Goal: Check status: Check status

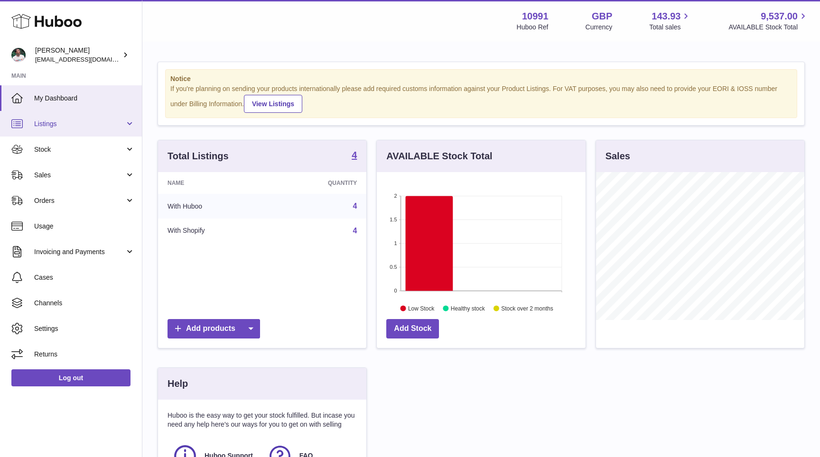
scroll to position [148, 208]
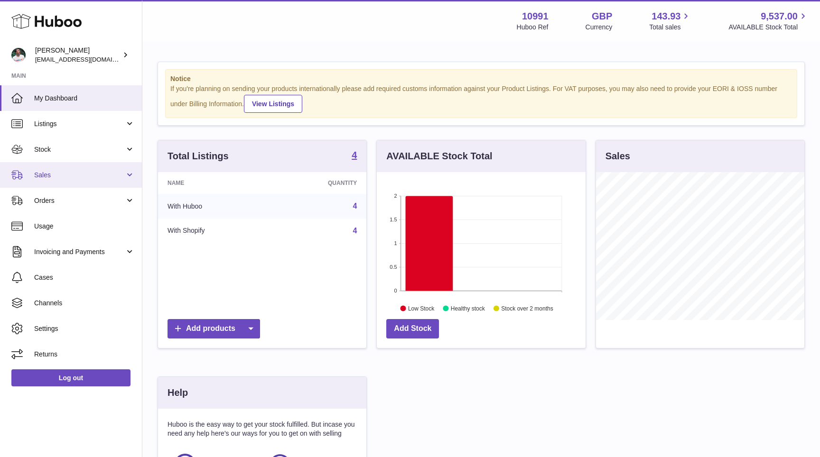
click at [66, 171] on span "Sales" at bounding box center [79, 175] width 91 height 9
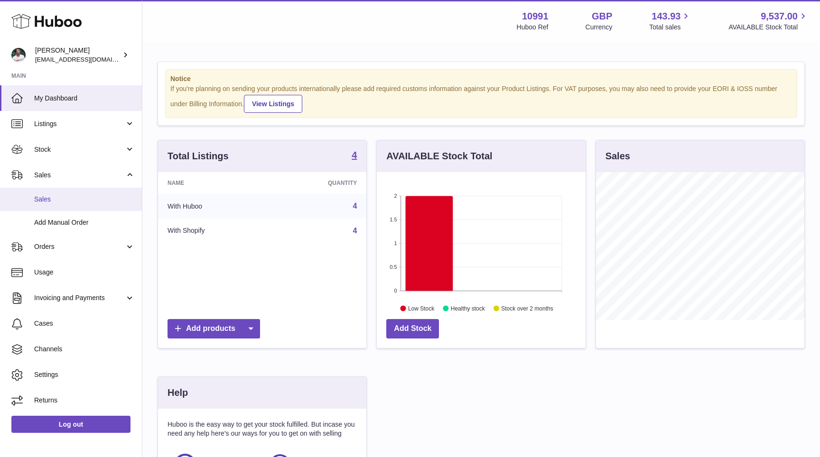
click at [64, 194] on link "Sales" at bounding box center [71, 199] width 142 height 23
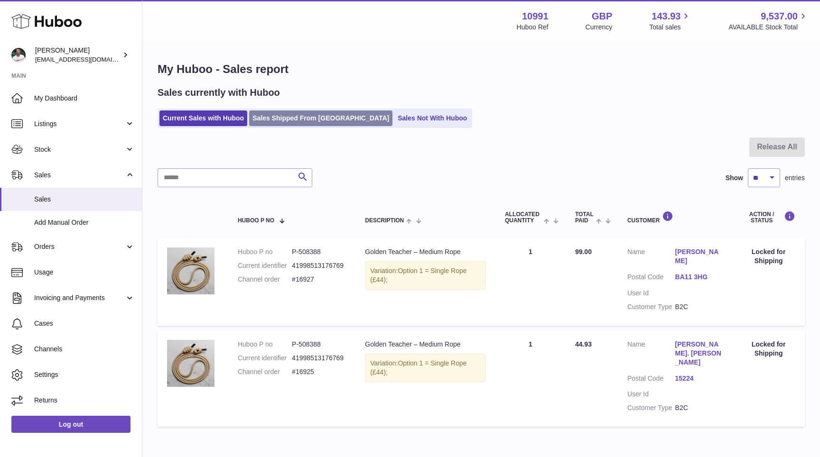
click at [288, 119] on link "Sales Shipped From [GEOGRAPHIC_DATA]" at bounding box center [320, 119] width 143 height 16
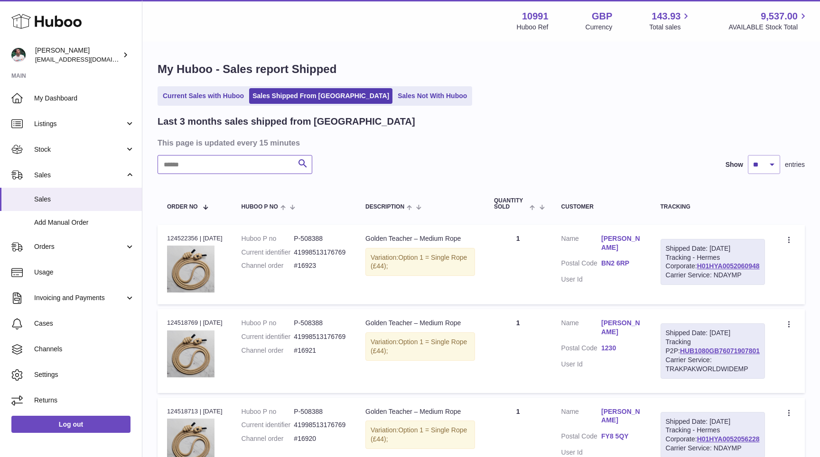
click at [232, 166] on input "text" at bounding box center [235, 164] width 155 height 19
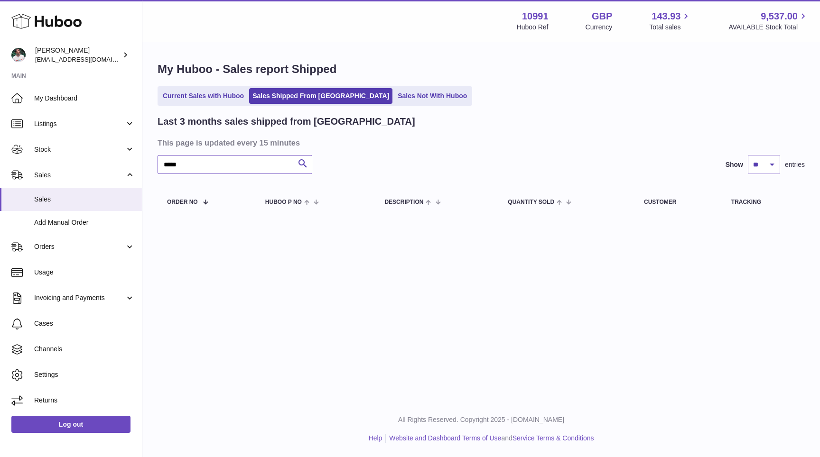
type input "*****"
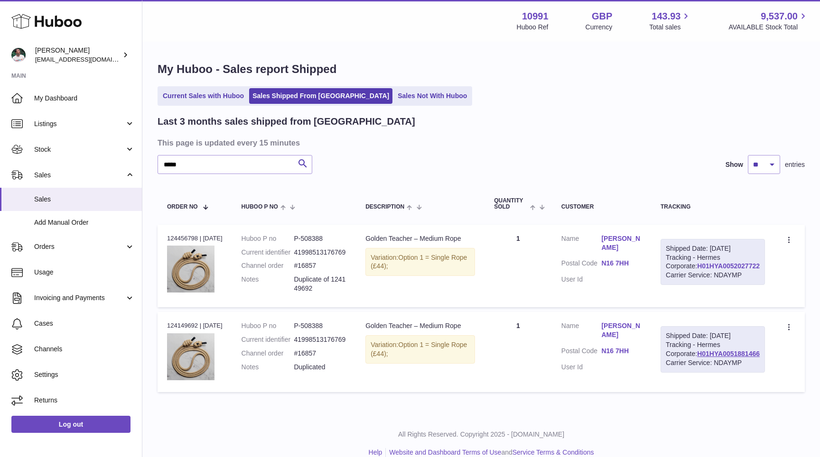
click at [716, 270] on link "H01HYA0052027722" at bounding box center [728, 266] width 63 height 8
click at [737, 358] on link "H01HYA0051881466" at bounding box center [728, 354] width 63 height 8
